Goal: Information Seeking & Learning: Find specific fact

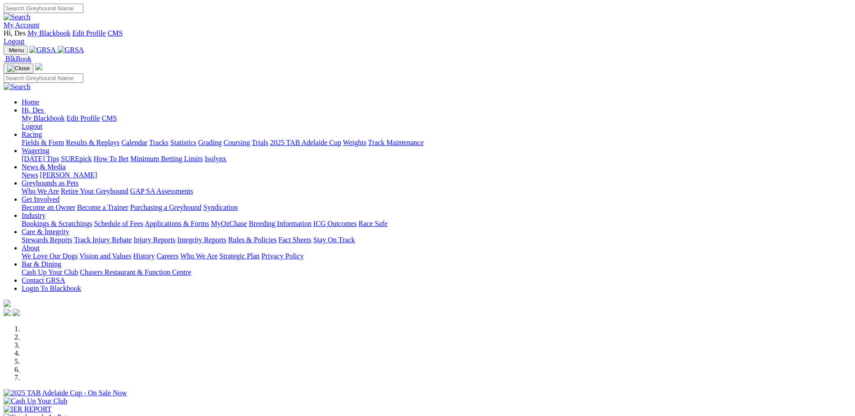
click at [147, 139] on link "Calendar" at bounding box center [134, 143] width 26 height 8
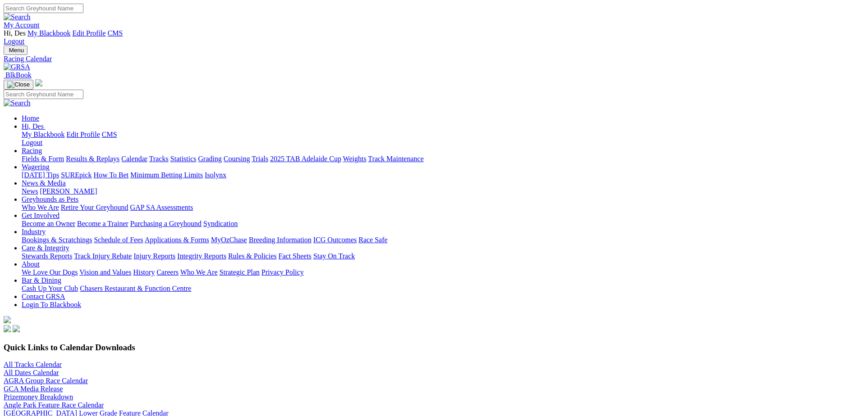
click at [59, 369] on link "All Dates Calendar" at bounding box center [31, 373] width 55 height 8
click at [119, 155] on link "Results & Replays" at bounding box center [93, 159] width 54 height 8
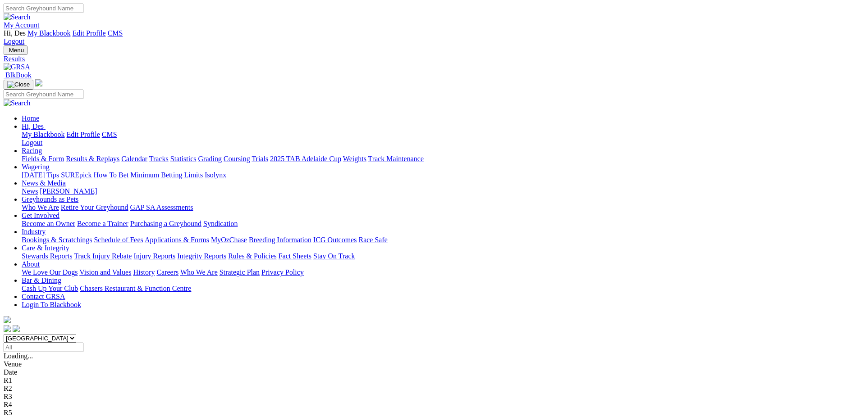
click at [83, 343] on input "Select date" at bounding box center [44, 347] width 80 height 9
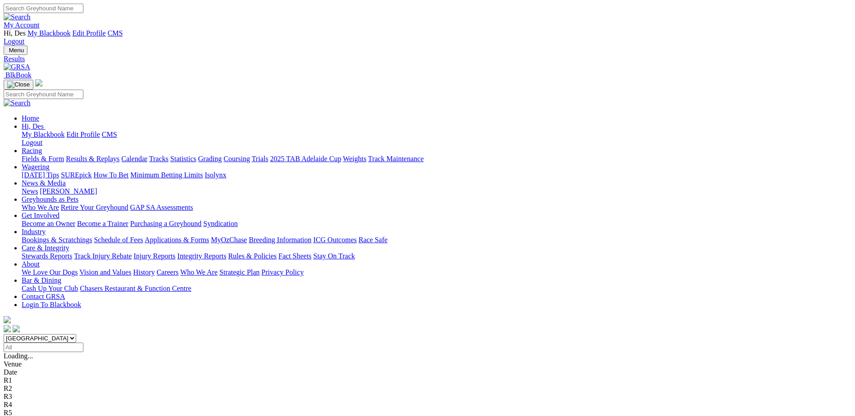
type input "[DATE]"
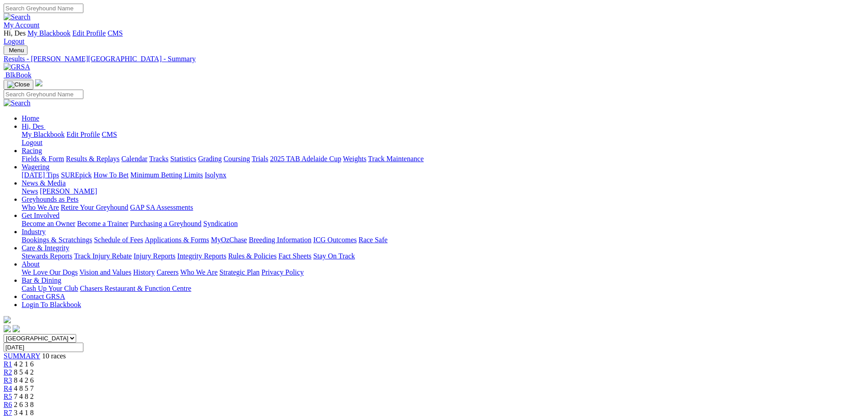
click at [584, 416] on div "R8 8 6 3 7" at bounding box center [428, 421] width 848 height 8
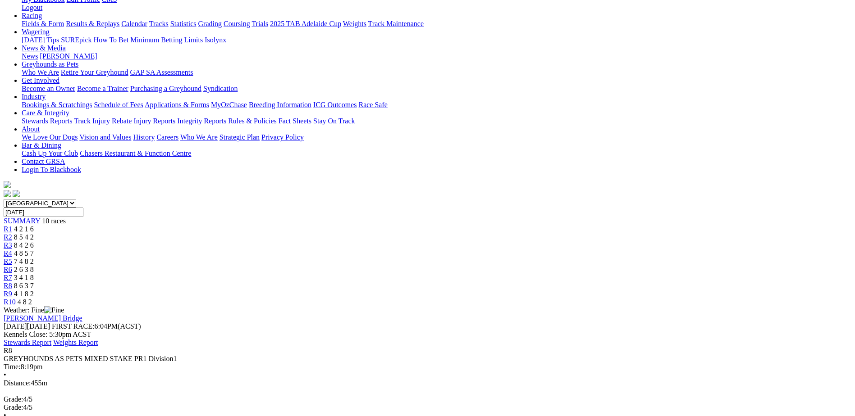
click at [34, 274] on span "3 4 1 8" at bounding box center [24, 278] width 20 height 8
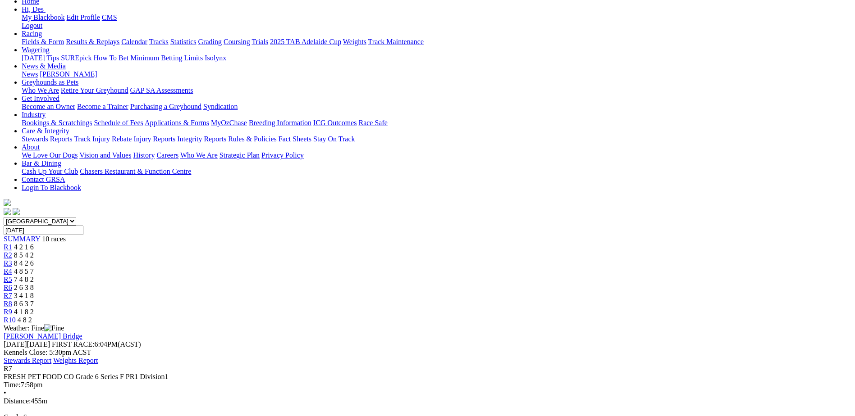
scroll to position [90, 0]
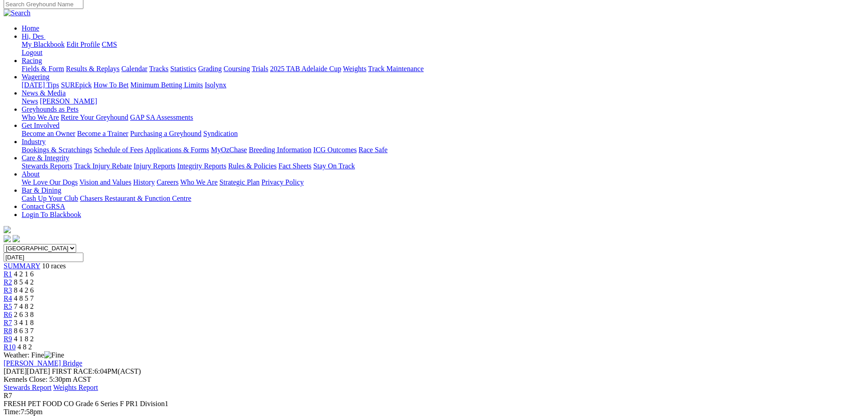
click at [12, 335] on link "R9" at bounding box center [8, 339] width 9 height 8
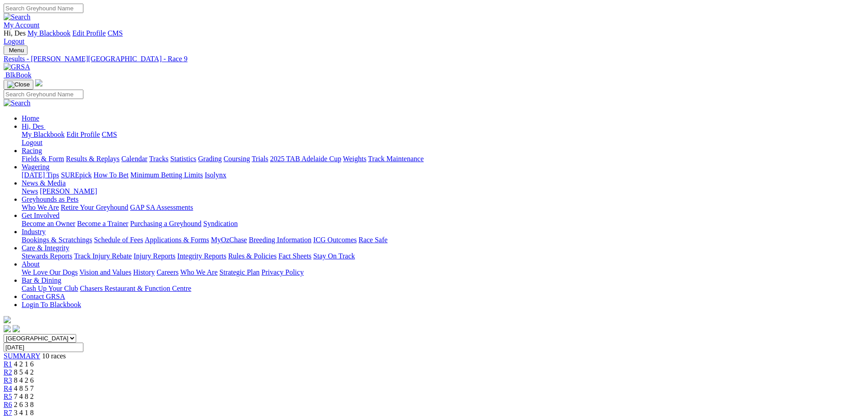
click at [489, 401] on div "R6 2 6 3 8" at bounding box center [428, 405] width 848 height 8
